Goal: Task Accomplishment & Management: Use online tool/utility

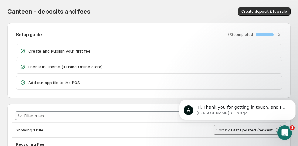
scroll to position [40, 0]
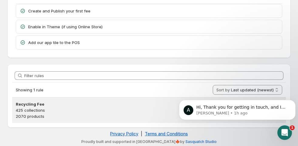
click at [41, 101] on h3 "Recycling Fee" at bounding box center [149, 104] width 266 height 6
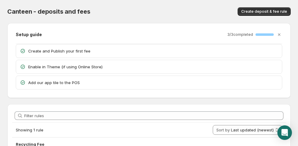
click at [48, 83] on p "Add our app tile to the POS" at bounding box center [153, 82] width 250 height 6
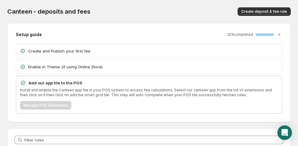
click at [205, 94] on p "Install and enable the Canteen app tile in your POS system to access fee calcul…" at bounding box center [149, 93] width 258 height 10
